Goal: Task Accomplishment & Management: Complete application form

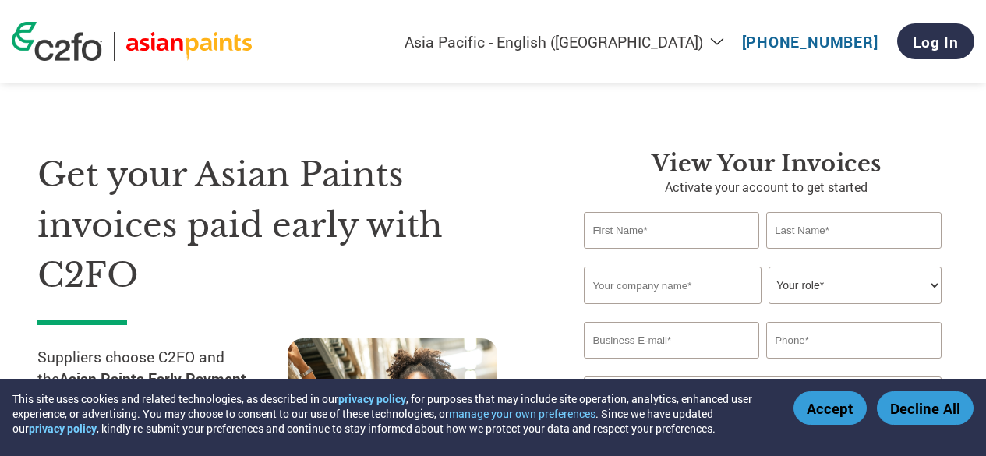
select select "en-IN"
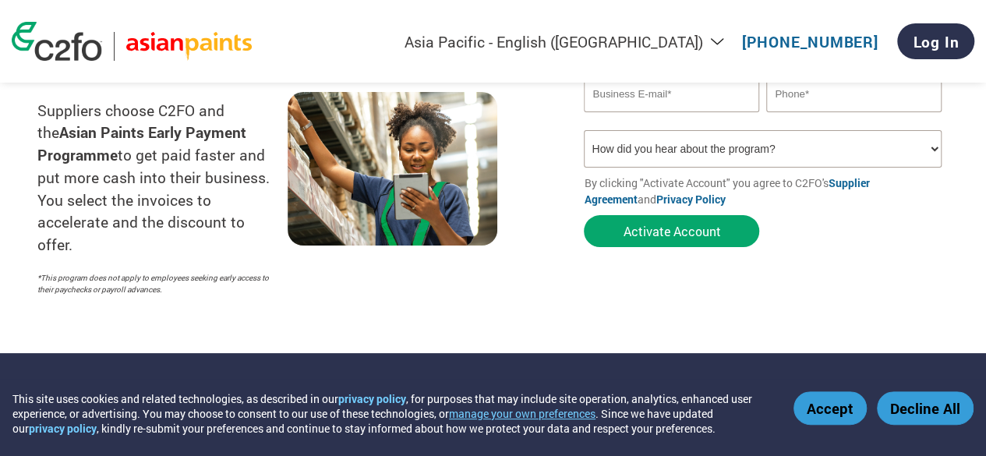
scroll to position [156, 0]
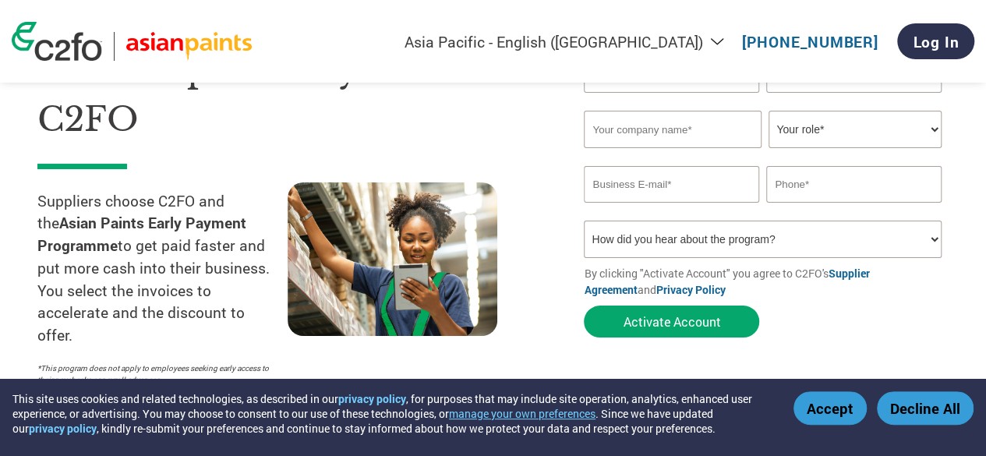
click at [827, 409] on button "Accept" at bounding box center [830, 408] width 73 height 34
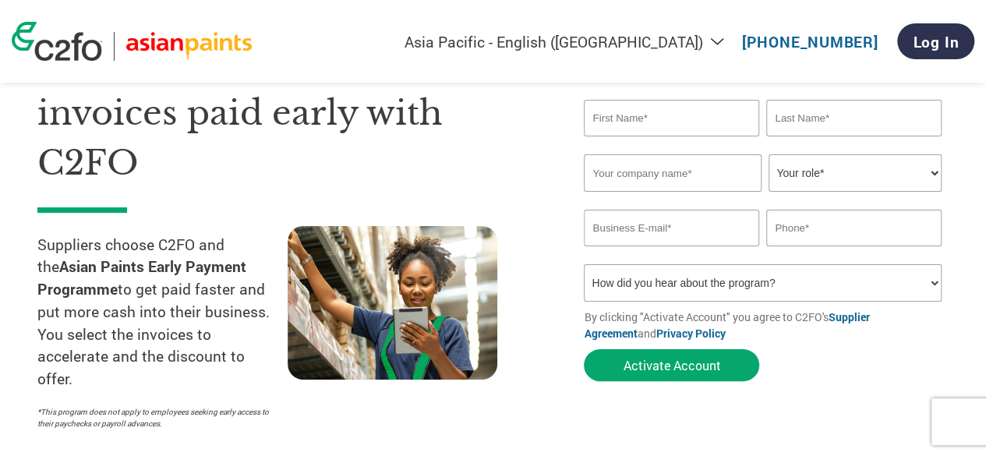
scroll to position [78, 0]
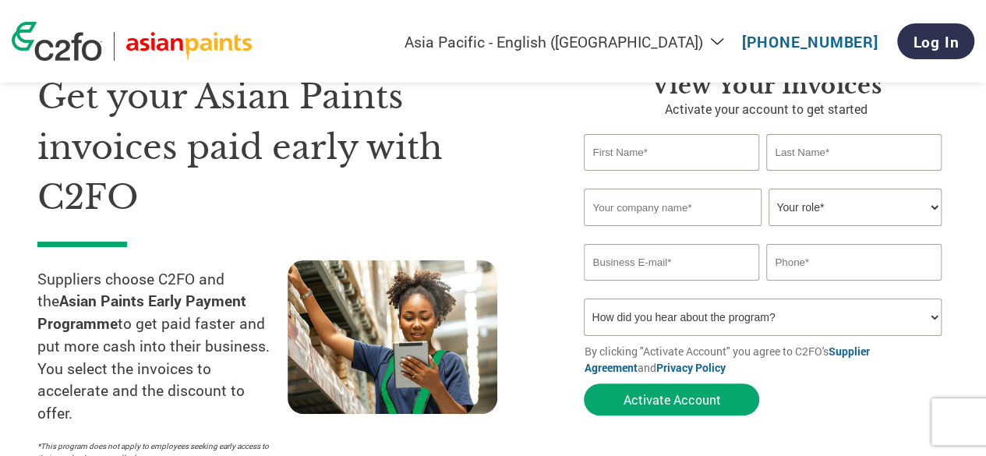
click at [650, 158] on input "text" at bounding box center [671, 152] width 175 height 37
type input "[PERSON_NAME]"
type input "[DEMOGRAPHIC_DATA]"
click at [635, 211] on input "text" at bounding box center [672, 207] width 177 height 37
type input "Kinnect Media Pvt Ltd"
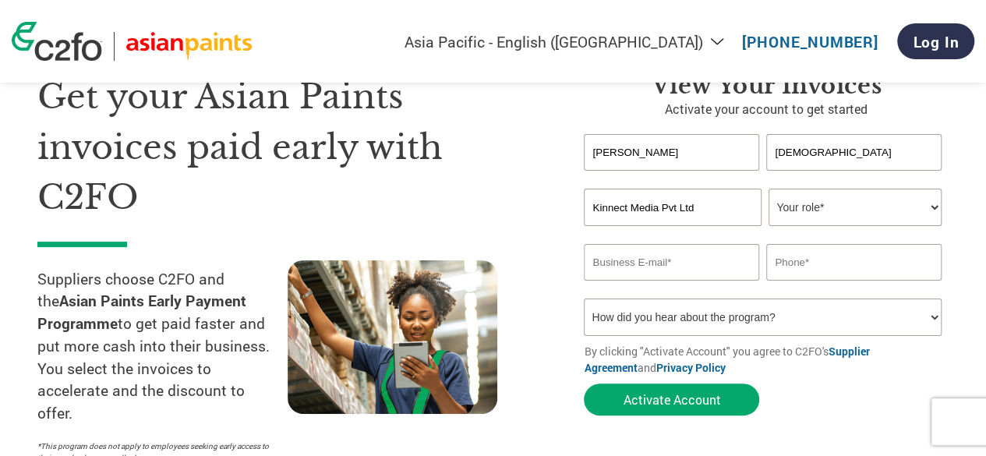
click at [828, 230] on div "Invalid company name or company name is too long" at bounding box center [762, 233] width 357 height 10
click at [831, 213] on select "Your role* CFO Controller Credit Manager Finance Director Treasurer CEO Preside…" at bounding box center [855, 207] width 172 height 37
select select "ACCOUNTS_RECEIVABLE"
click at [769, 189] on select "Your role* CFO Controller Credit Manager Finance Director Treasurer CEO Preside…" at bounding box center [855, 207] width 172 height 37
click at [650, 270] on input "email" at bounding box center [671, 262] width 175 height 37
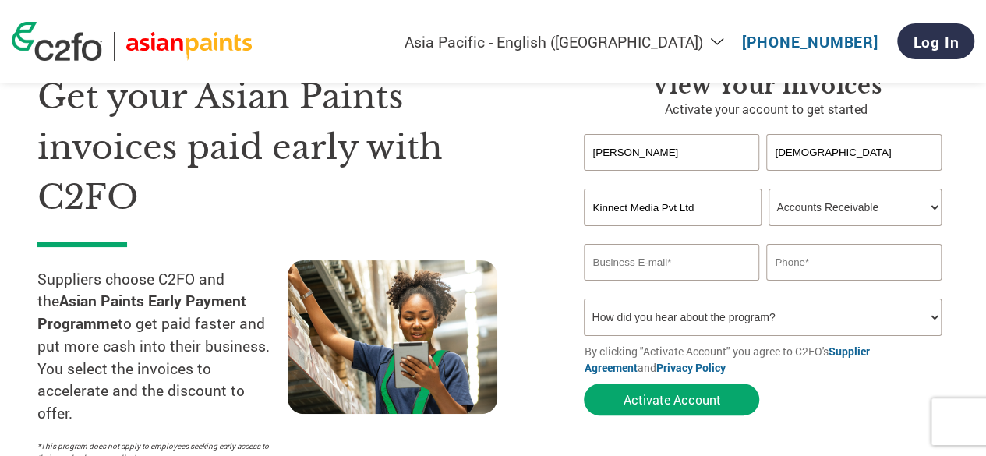
type input "[PERSON_NAME][EMAIL_ADDRESS][PERSON_NAME][DOMAIN_NAME]"
click at [817, 257] on input "text" at bounding box center [854, 262] width 175 height 37
click at [808, 264] on input "96195 73546" at bounding box center [854, 262] width 175 height 37
type input "9619573546"
click at [643, 327] on select "How did you hear about the program? Received a letter Email Social Media Online…" at bounding box center [762, 317] width 357 height 37
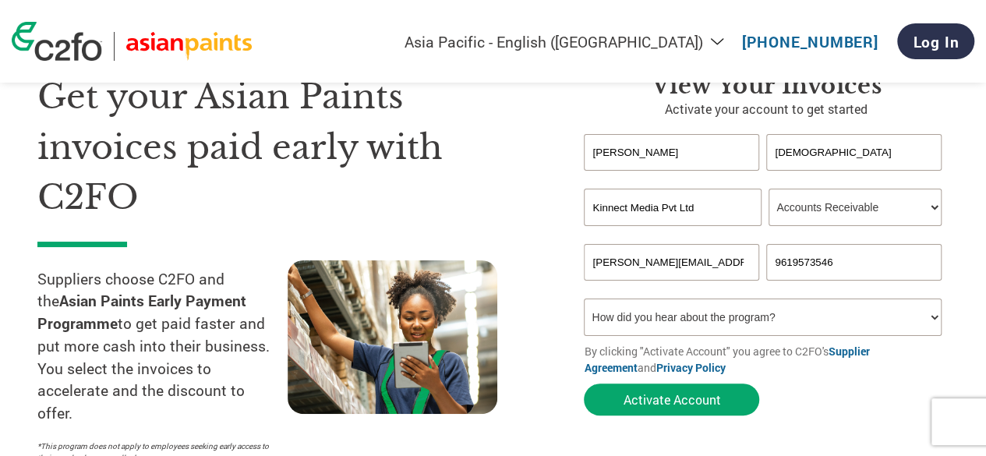
select select "Email"
click at [584, 301] on select "How did you hear about the program? Received a letter Email Social Media Online…" at bounding box center [762, 317] width 357 height 37
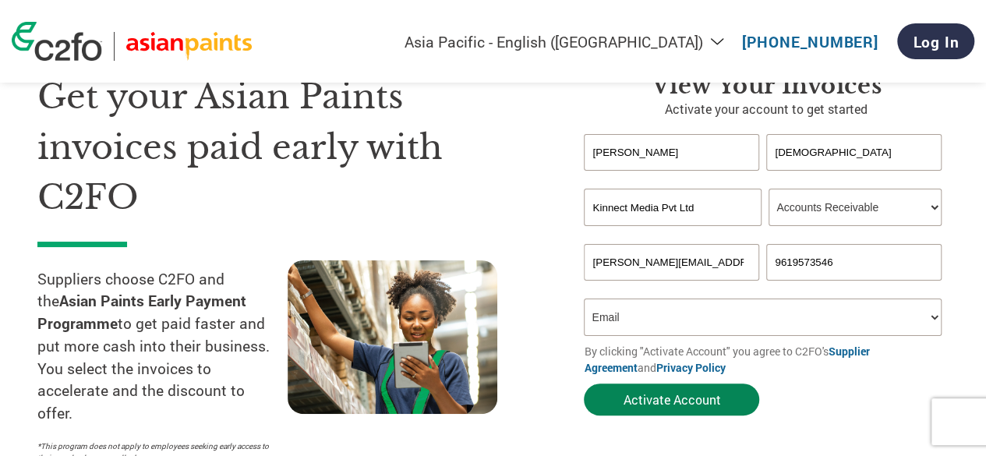
click at [646, 402] on button "Activate Account" at bounding box center [671, 400] width 175 height 32
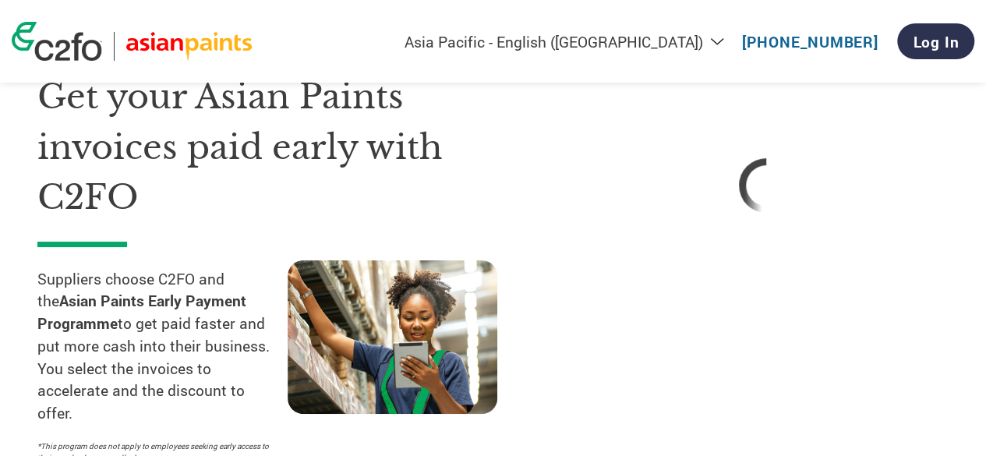
select select "en-IN"
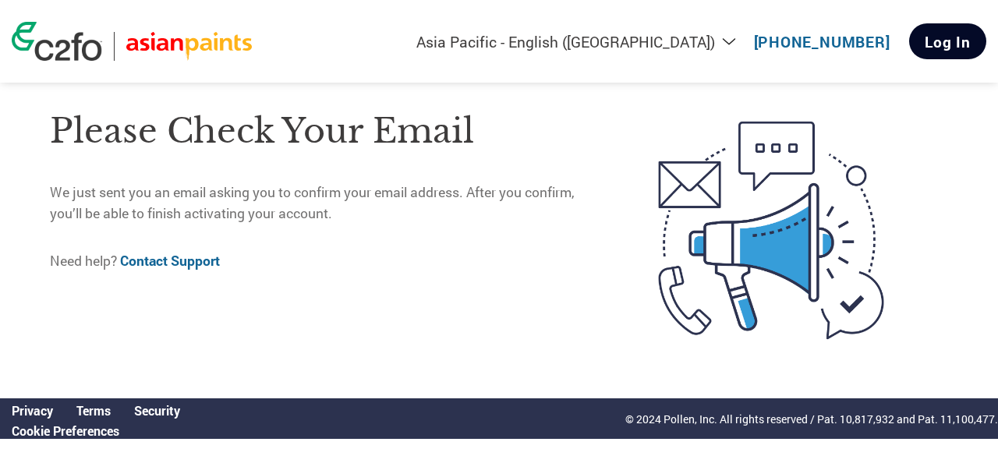
click at [954, 45] on link "Log In" at bounding box center [947, 41] width 77 height 36
